Goal: Check status

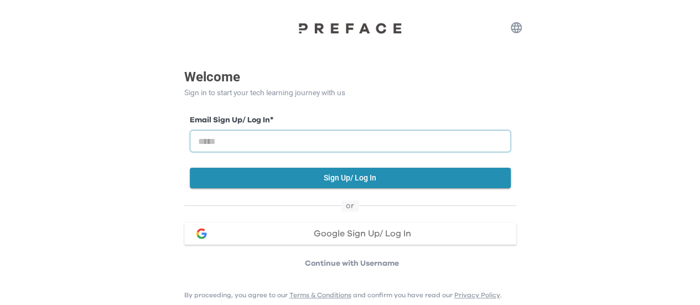
click at [254, 138] on input "email" at bounding box center [350, 141] width 321 height 22
paste input "**********"
type input "**********"
click at [216, 173] on button "Sign Up/ Log In" at bounding box center [350, 178] width 321 height 20
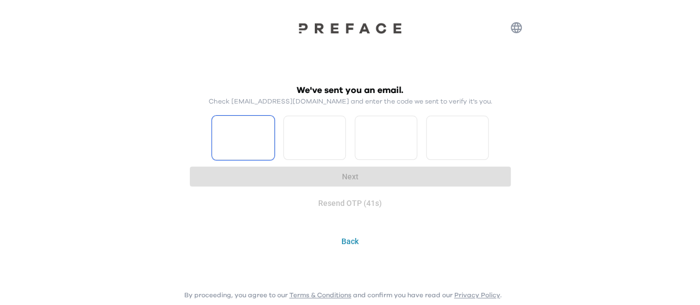
click at [256, 149] on input "Please enter OTP character 1" at bounding box center [243, 138] width 63 height 44
type input "*"
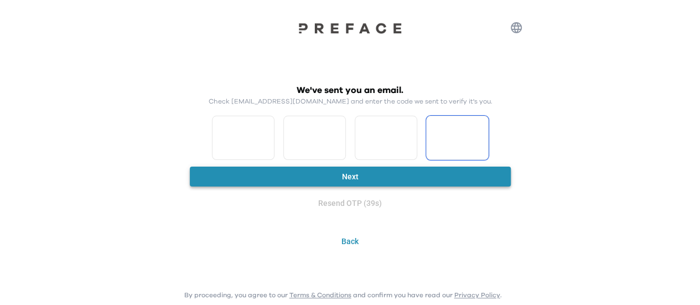
type input "*"
click at [345, 172] on button "Next" at bounding box center [350, 176] width 321 height 20
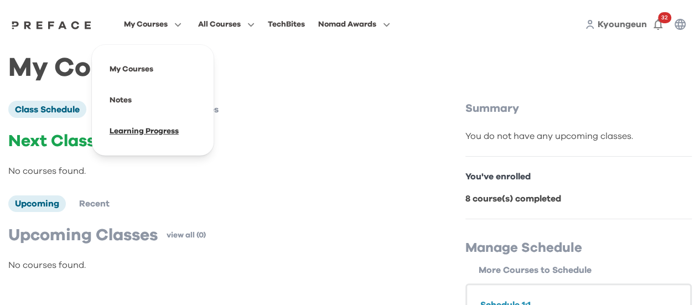
click at [133, 133] on span at bounding box center [153, 131] width 104 height 31
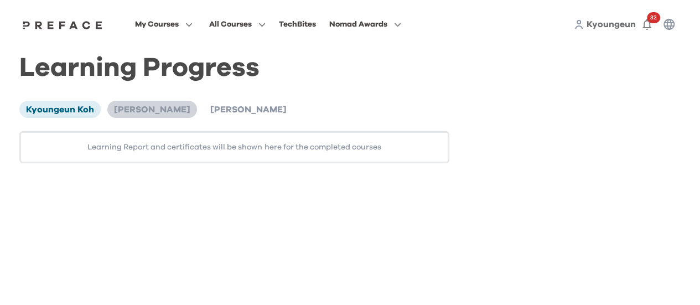
click at [117, 109] on span "[PERSON_NAME]" at bounding box center [152, 109] width 76 height 9
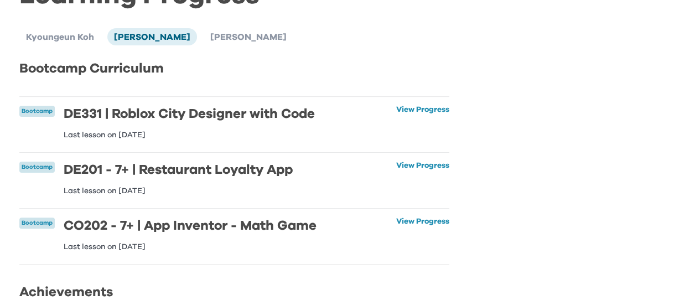
scroll to position [55, 0]
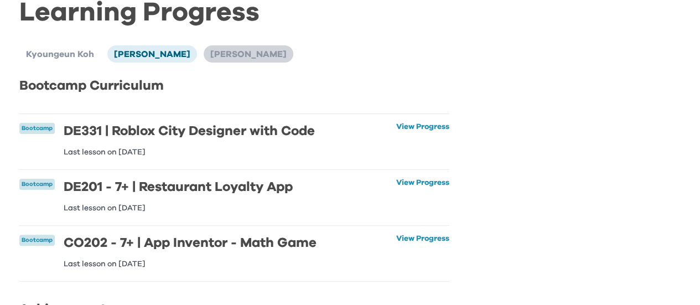
click at [210, 55] on span "[PERSON_NAME]" at bounding box center [248, 54] width 76 height 9
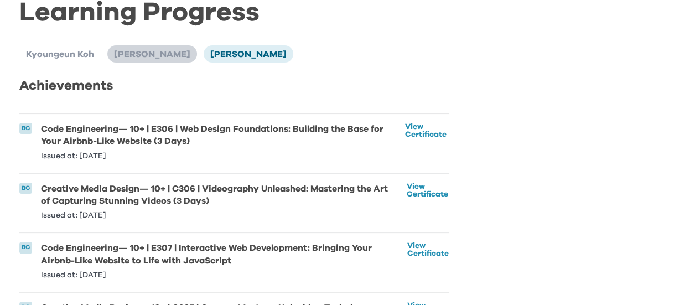
click at [122, 52] on span "[PERSON_NAME]" at bounding box center [152, 54] width 76 height 9
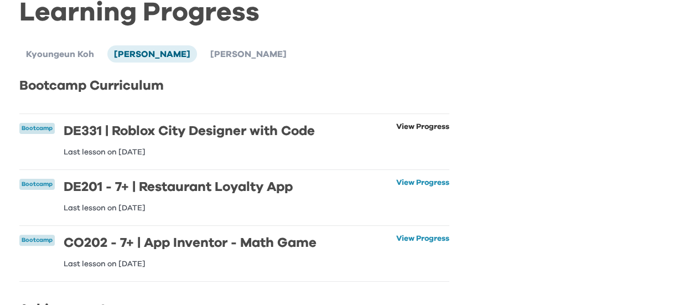
click at [414, 127] on link "View Progress" at bounding box center [422, 139] width 53 height 33
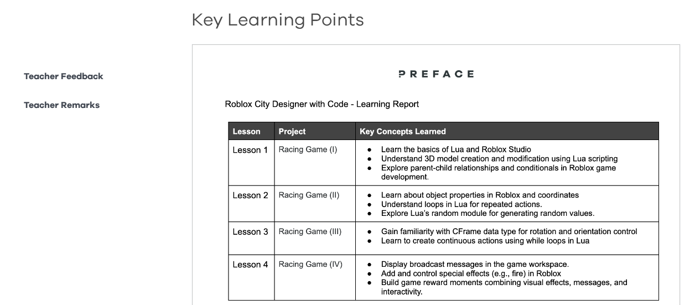
click at [76, 79] on p "Teacher Feedback" at bounding box center [64, 76] width 80 height 13
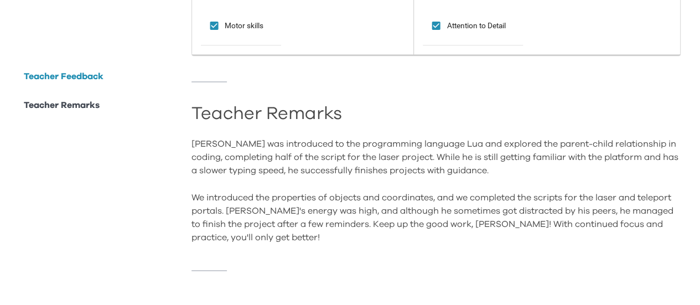
scroll to position [877, 0]
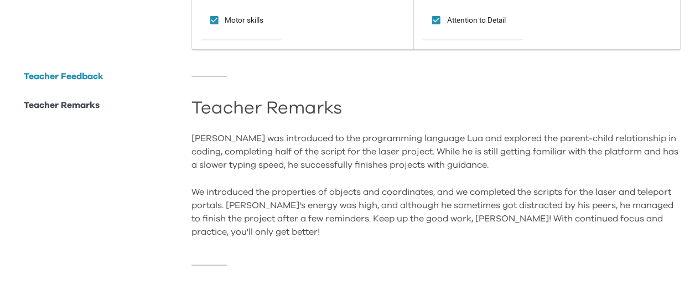
click at [384, 168] on div "[PERSON_NAME] was introduced to the programming language Lua and explored the p…" at bounding box center [435, 185] width 489 height 106
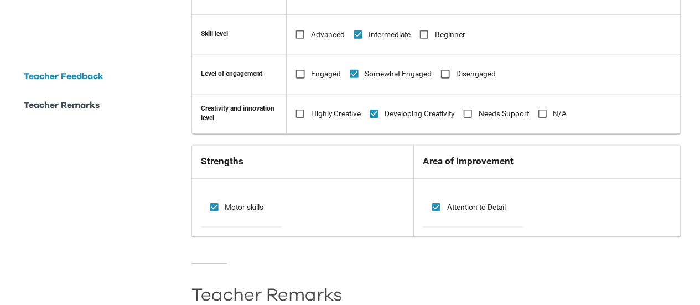
scroll to position [545, 0]
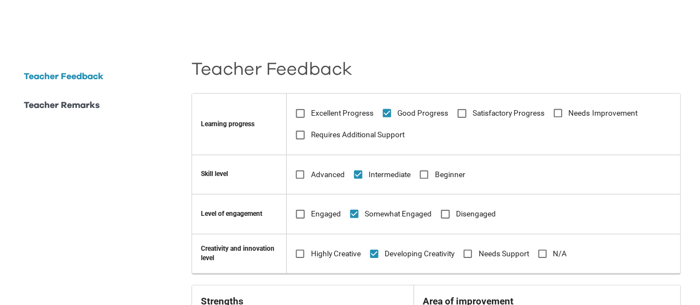
click at [75, 108] on p "Teacher Remarks" at bounding box center [62, 104] width 76 height 13
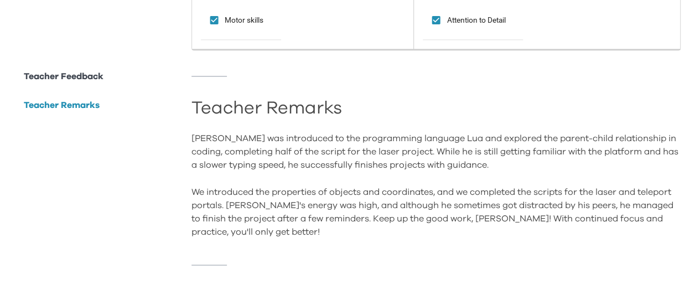
scroll to position [877, 0]
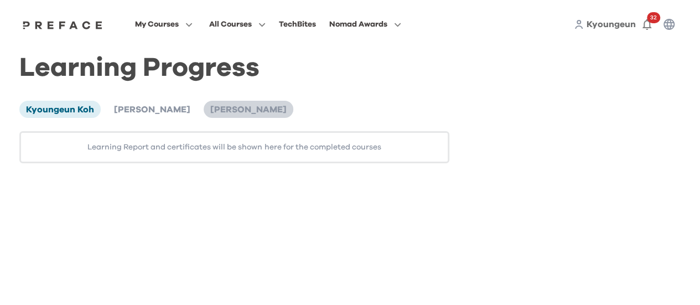
click at [210, 110] on span "[PERSON_NAME]" at bounding box center [248, 109] width 76 height 9
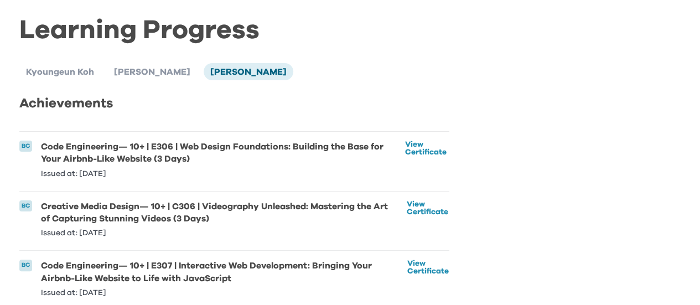
scroll to position [55, 0]
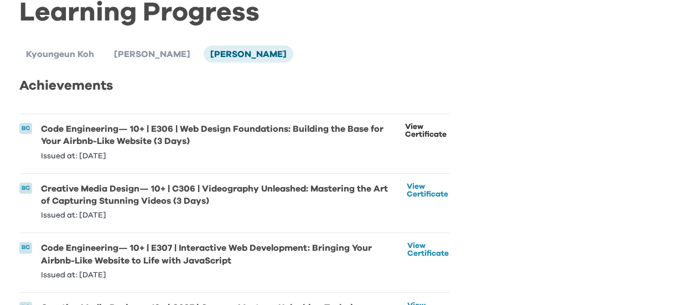
click at [411, 134] on link "View Certificate" at bounding box center [427, 141] width 44 height 37
click at [122, 53] on span "[PERSON_NAME]" at bounding box center [152, 54] width 76 height 9
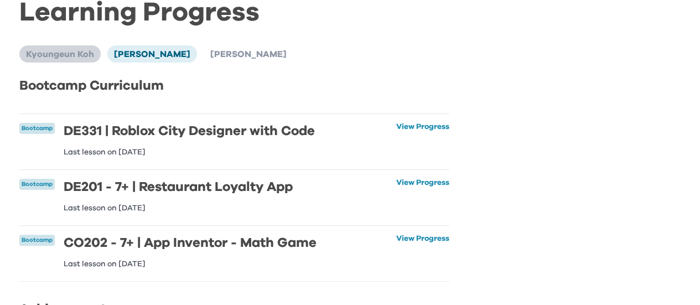
click at [71, 55] on span "Kyoungeun Koh" at bounding box center [60, 54] width 68 height 9
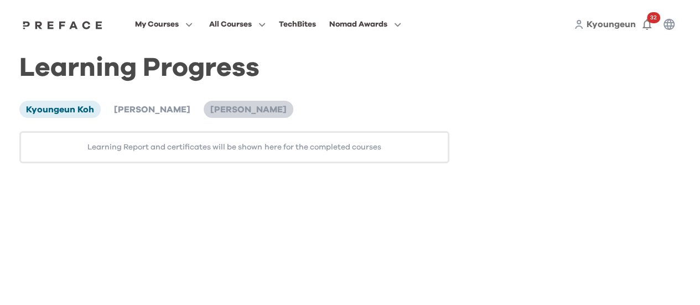
click at [210, 110] on span "[PERSON_NAME]" at bounding box center [248, 109] width 76 height 9
